Goal: Task Accomplishment & Management: Manage account settings

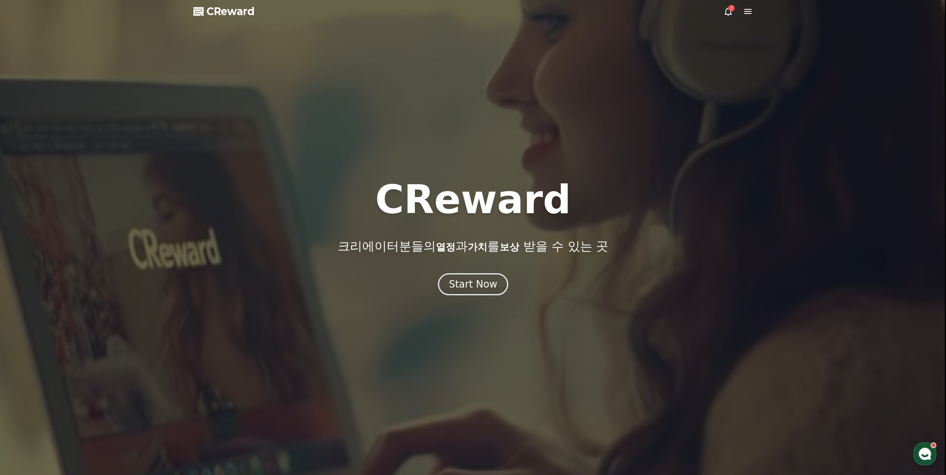
click at [493, 296] on div at bounding box center [473, 237] width 946 height 475
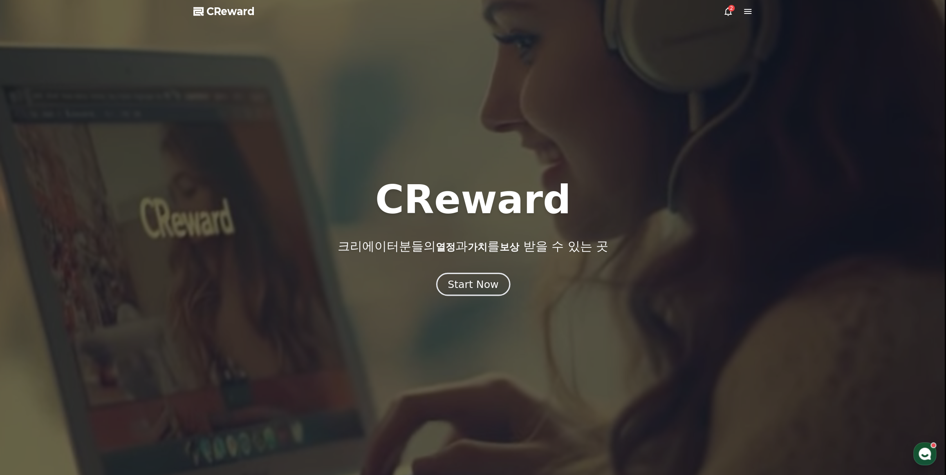
click at [483, 284] on div "Start Now" at bounding box center [473, 285] width 51 height 14
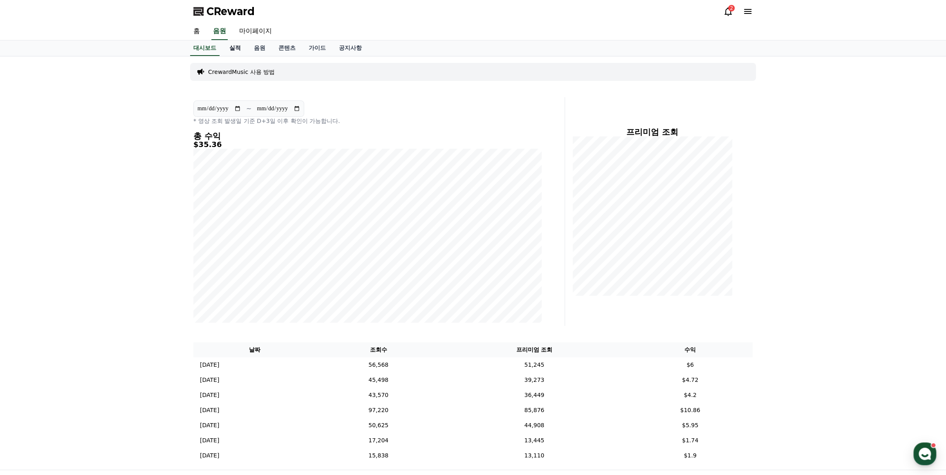
click at [232, 46] on link "실적" at bounding box center [235, 48] width 25 height 16
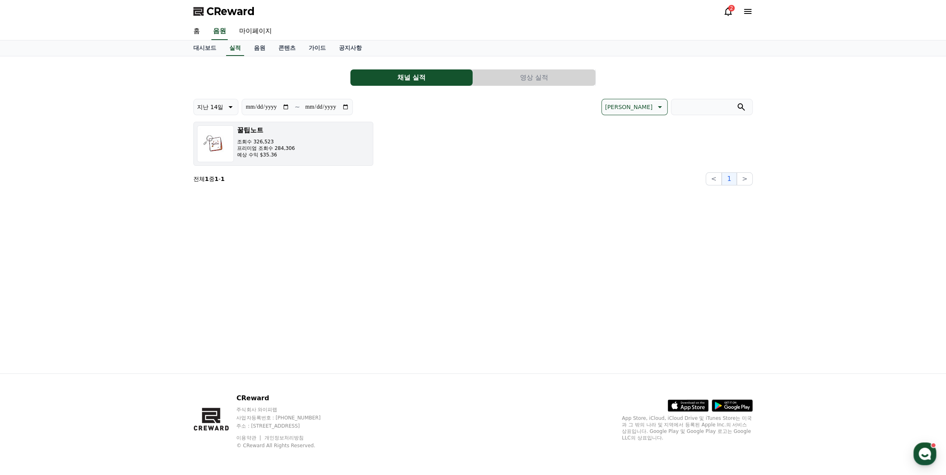
click at [283, 135] on div "꿀팁노트 조회수 326,523 프리미엄 조회수 284,306 예상 수익 $35.36" at bounding box center [266, 143] width 58 height 37
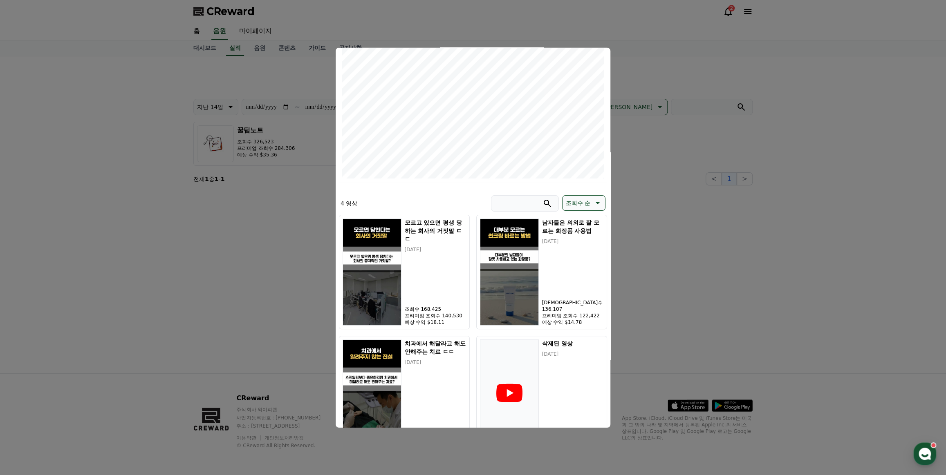
scroll to position [111, 0]
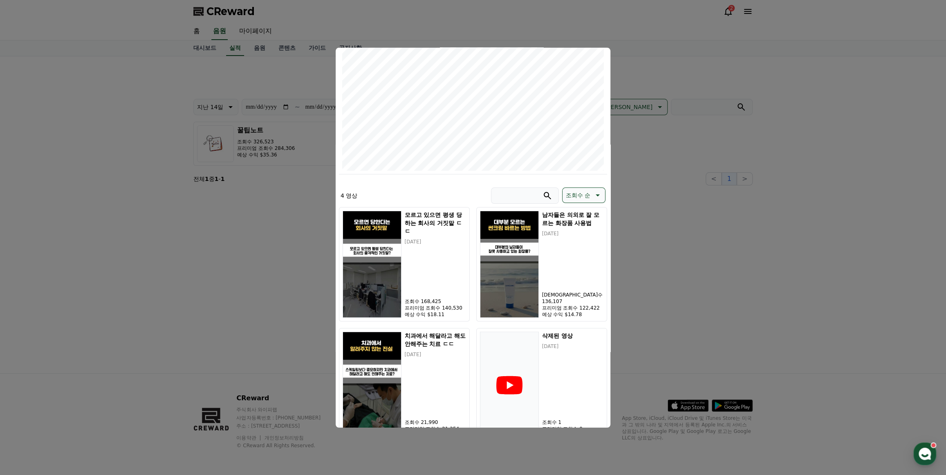
click at [744, 309] on button "close modal" at bounding box center [473, 237] width 946 height 475
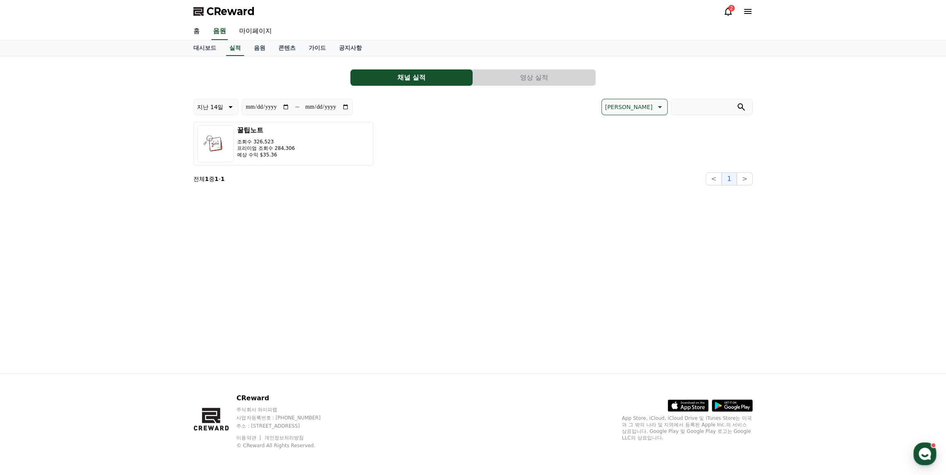
click at [731, 15] on icon at bounding box center [728, 12] width 10 height 10
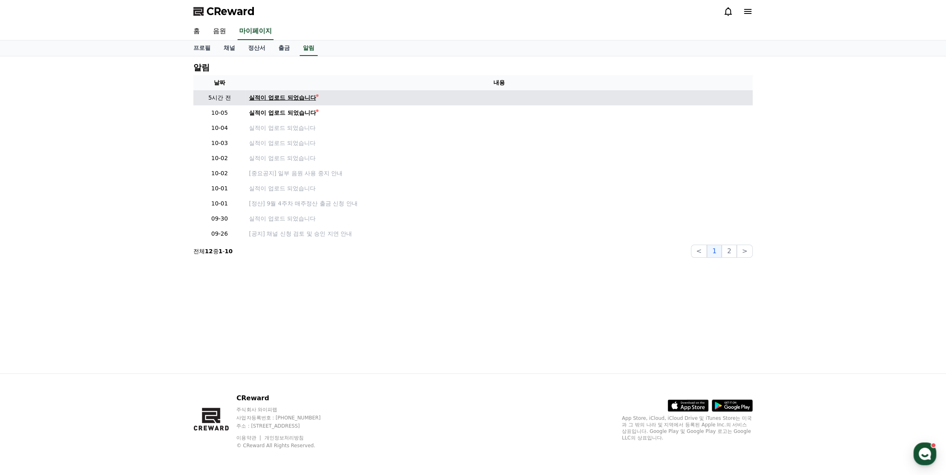
click at [270, 98] on div "실적이 업로드 되었습니다" at bounding box center [282, 98] width 67 height 9
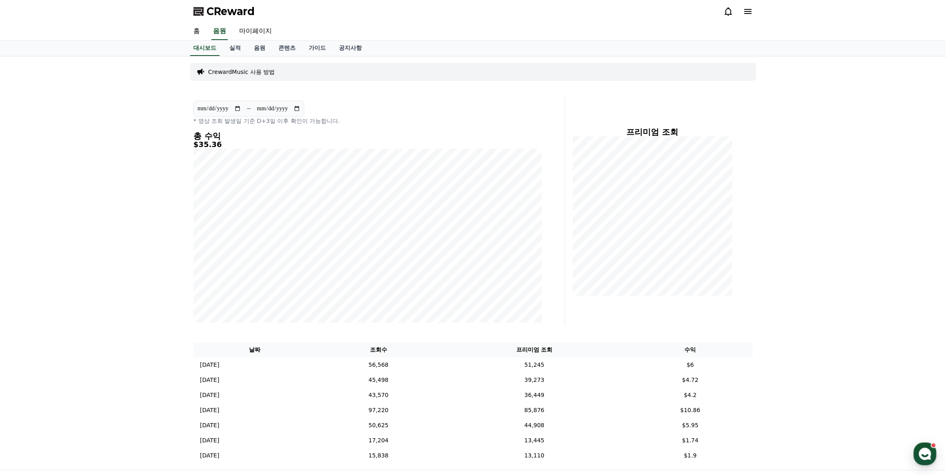
click at [215, 144] on h5 "$35.36" at bounding box center [367, 145] width 348 height 8
click at [761, 177] on div "**********" at bounding box center [473, 263] width 946 height 414
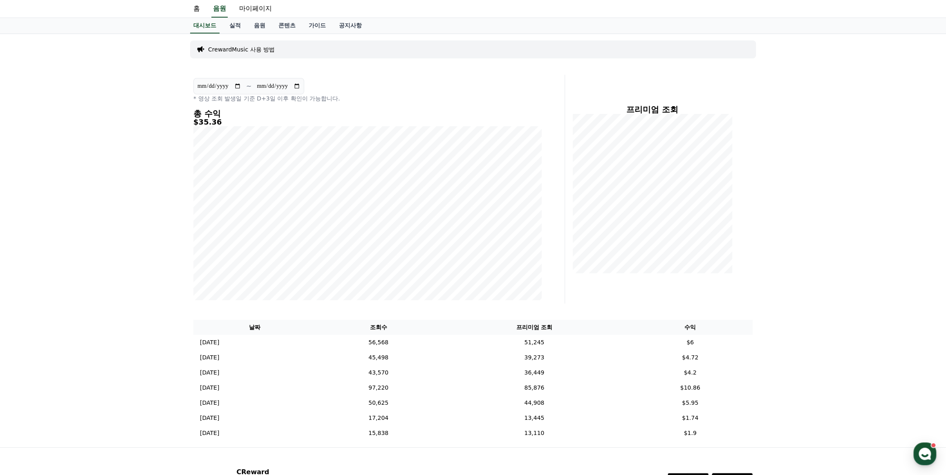
scroll to position [96, 0]
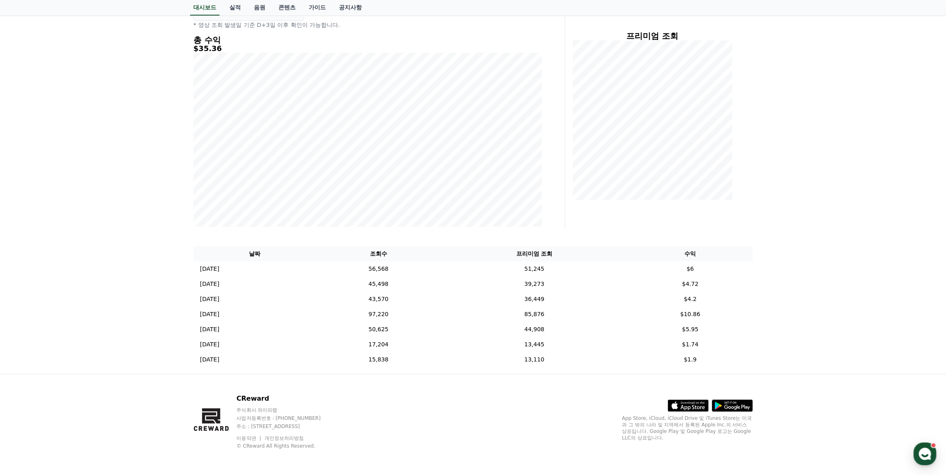
drag, startPoint x: 790, startPoint y: 172, endPoint x: 788, endPoint y: 248, distance: 76.5
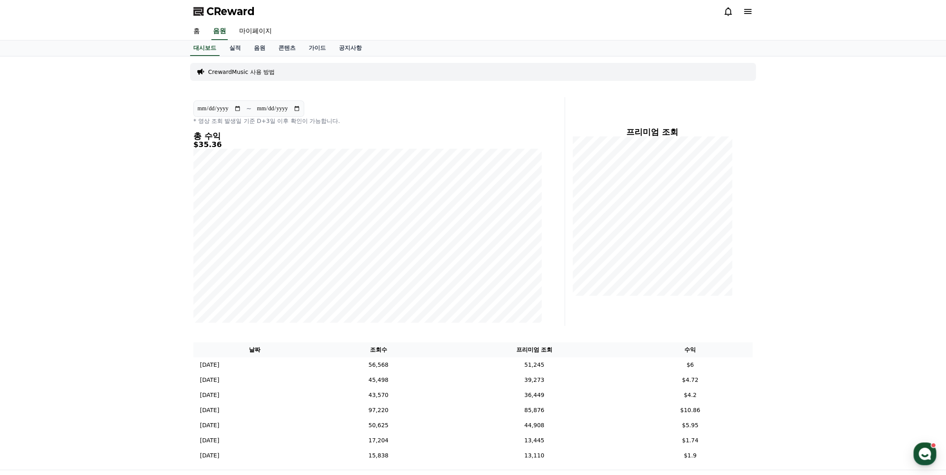
drag, startPoint x: 793, startPoint y: 352, endPoint x: 437, endPoint y: 64, distance: 457.8
click at [217, 11] on span "CReward" at bounding box center [230, 11] width 48 height 13
